Goal: Information Seeking & Learning: Learn about a topic

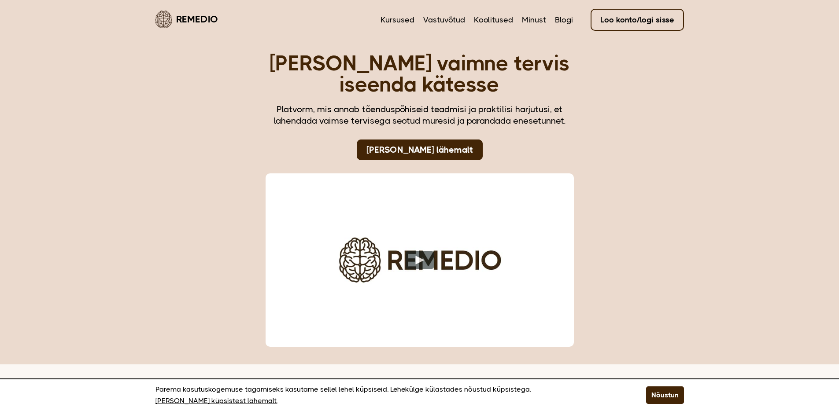
click at [633, 24] on link "Loo konto/logi sisse" at bounding box center [637, 20] width 93 height 22
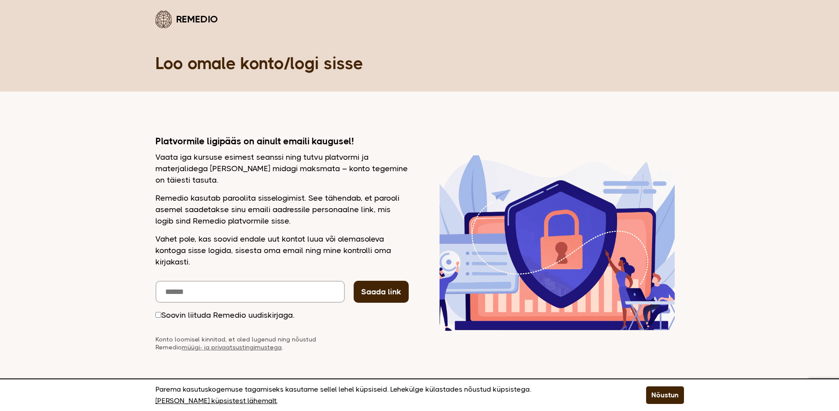
click at [249, 270] on div "Platvormile ligipääs on ainult emaili kaugusel! Vaata iga kursuse esimest seans…" at bounding box center [281, 244] width 253 height 216
click at [240, 277] on div "Platvormile ligipääs on ainult emaili kaugusel! Vaata iga kursuse esimest seans…" at bounding box center [281, 244] width 253 height 216
click at [240, 286] on input "email" at bounding box center [249, 292] width 189 height 22
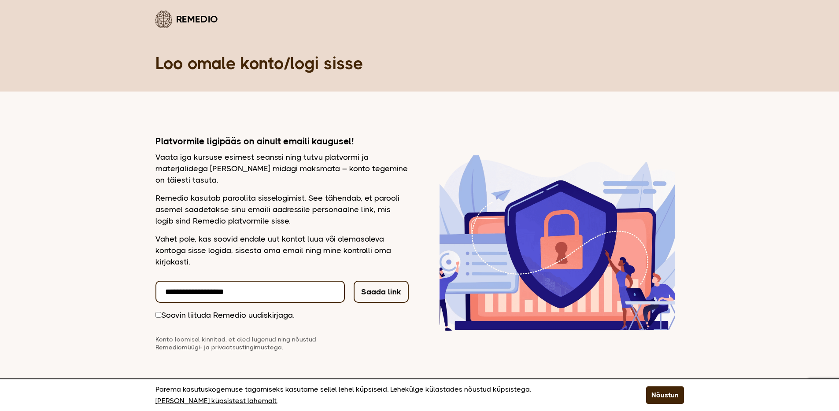
type input "**********"
click at [370, 289] on button "Saada link" at bounding box center [381, 292] width 55 height 22
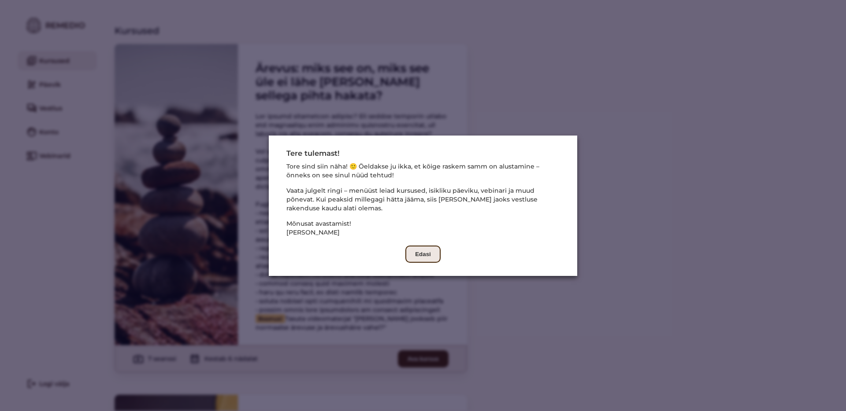
click at [414, 253] on button "Edasi" at bounding box center [422, 254] width 35 height 17
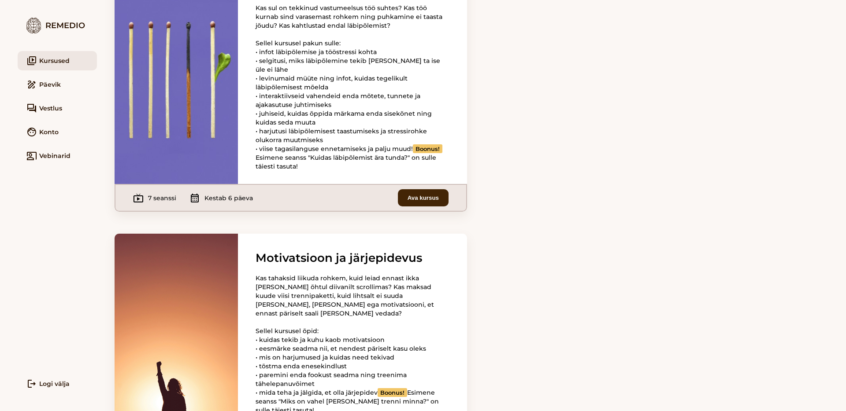
scroll to position [1072, 0]
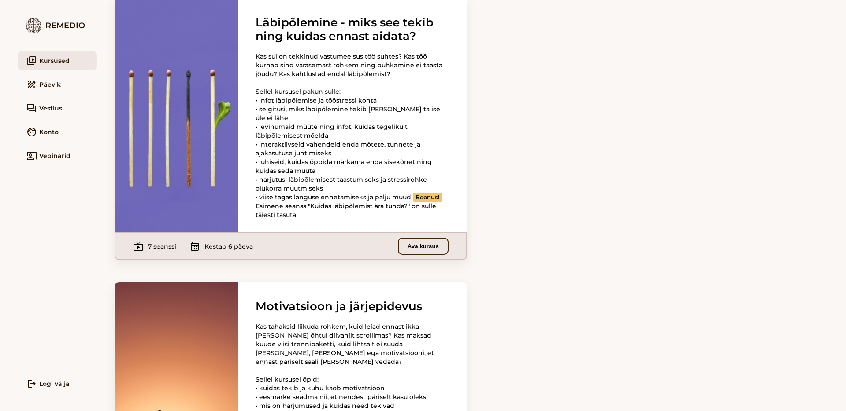
click at [410, 255] on button "Ava kursus" at bounding box center [423, 246] width 51 height 17
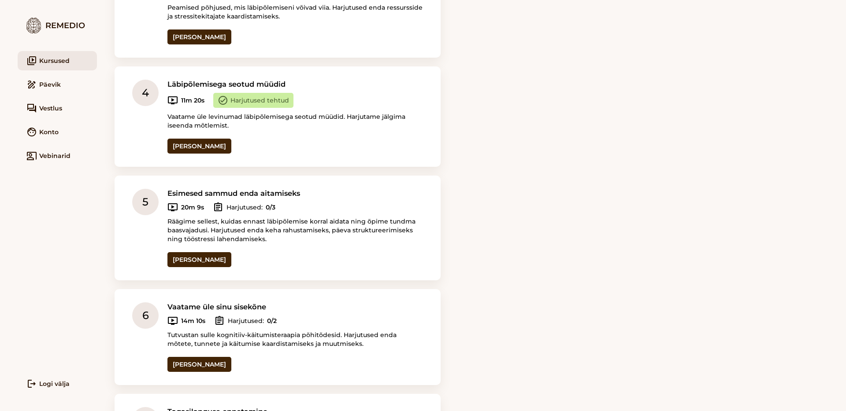
scroll to position [452, 0]
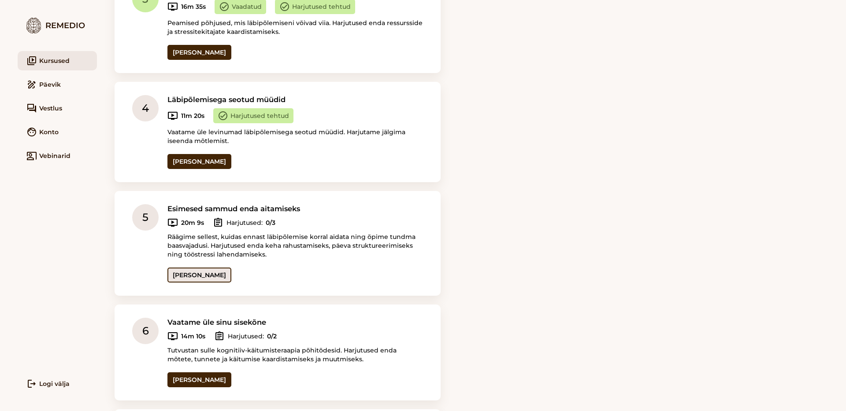
click at [192, 269] on link "[PERSON_NAME]" at bounding box center [199, 275] width 64 height 15
